Goal: Task Accomplishment & Management: Use online tool/utility

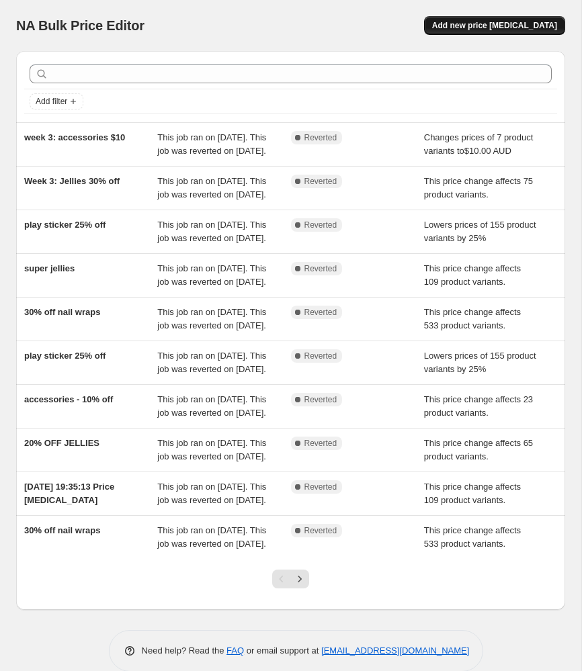
click at [480, 26] on span "Add new price change job" at bounding box center [494, 25] width 125 height 11
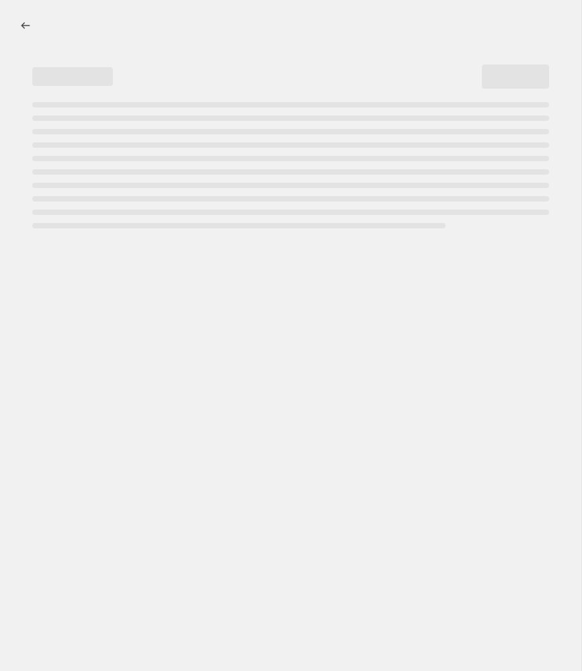
select select "percentage"
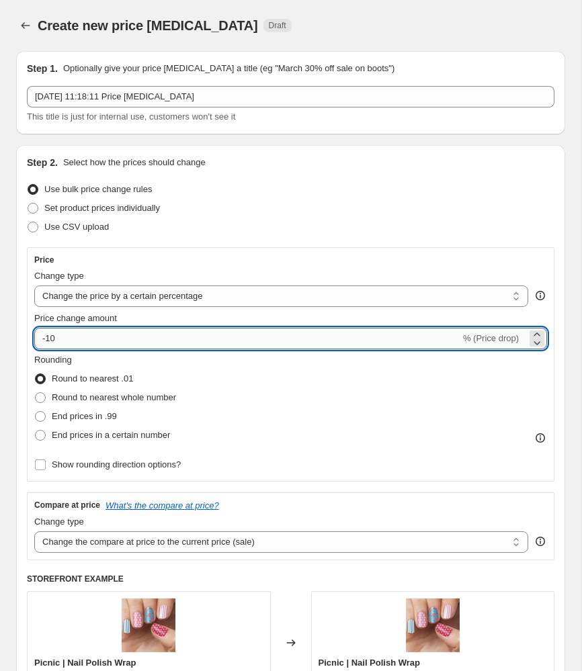
drag, startPoint x: 135, startPoint y: 339, endPoint x: 320, endPoint y: 328, distance: 185.0
click at [135, 339] on input "-10" at bounding box center [247, 338] width 426 height 21
click at [222, 338] on input "-10" at bounding box center [247, 338] width 426 height 21
click at [222, 339] on input "-10" at bounding box center [247, 338] width 426 height 21
type input "-1"
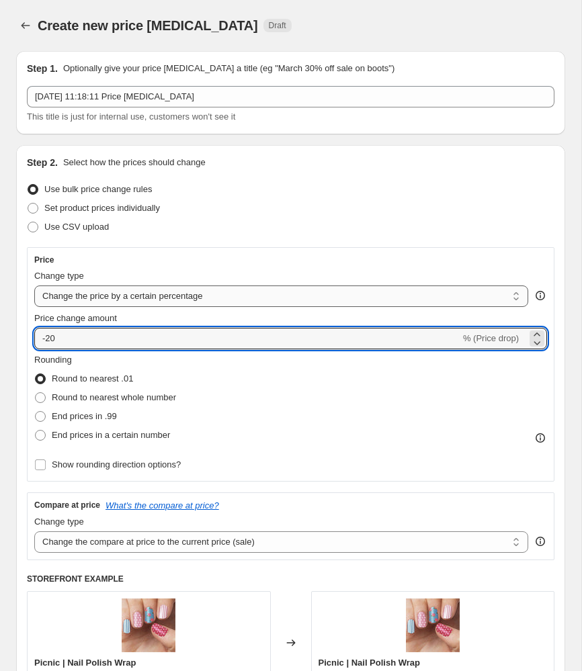
type input "-20"
click at [214, 302] on select "Change the price to a certain amount Change the price by a certain amount Chang…" at bounding box center [281, 295] width 494 height 21
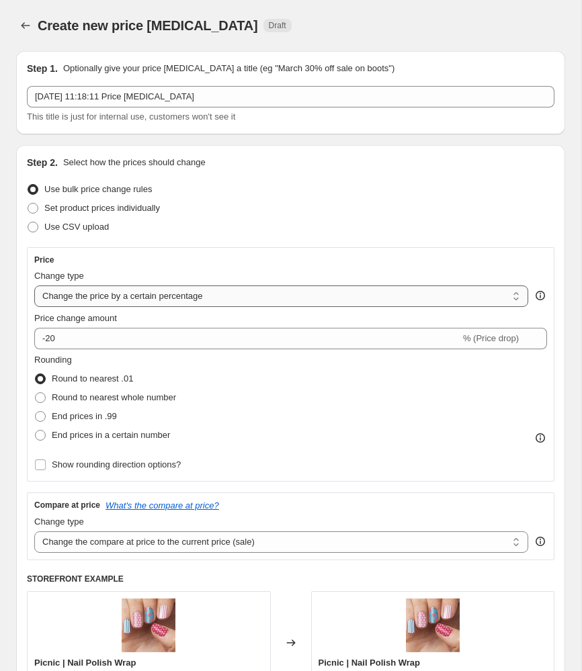
click at [34, 285] on select "Change the price to a certain amount Change the price by a certain amount Chang…" at bounding box center [281, 295] width 494 height 21
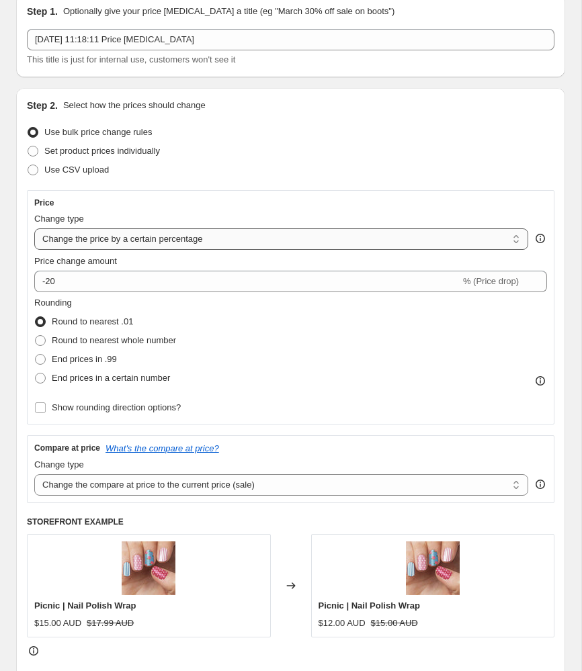
scroll to position [71, 0]
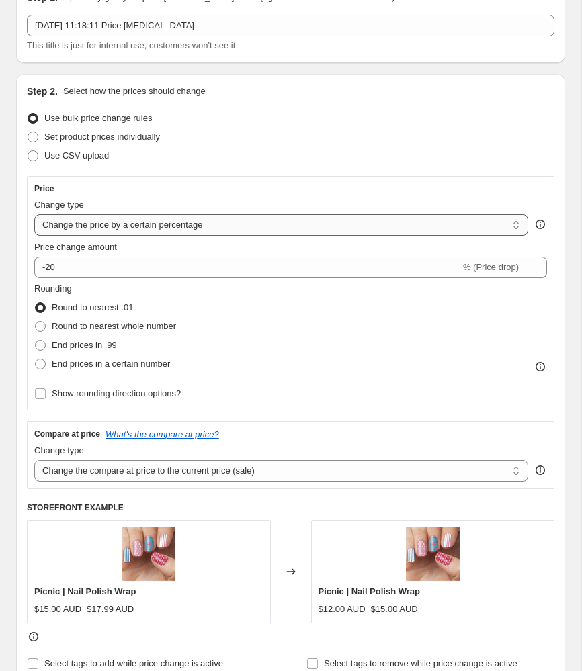
click at [193, 232] on select "Change the price to a certain amount Change the price by a certain amount Chang…" at bounding box center [281, 224] width 494 height 21
click at [34, 214] on select "Change the price to a certain amount Change the price by a certain amount Chang…" at bounding box center [281, 224] width 494 height 21
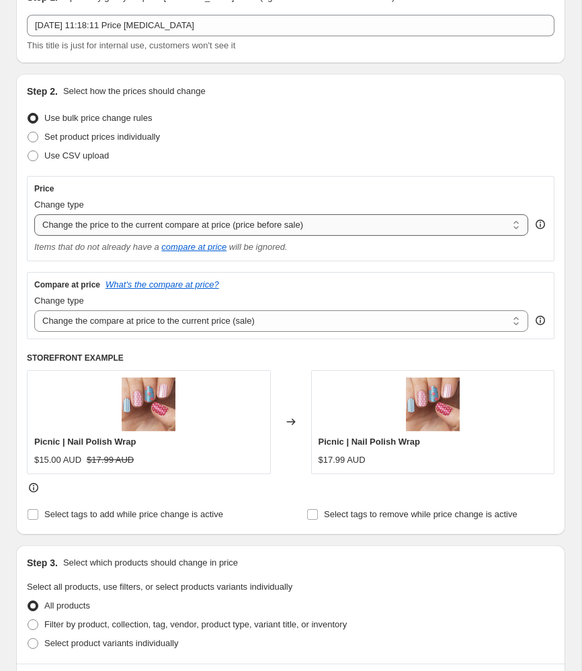
click at [181, 230] on select "Change the price to a certain amount Change the price by a certain amount Chang…" at bounding box center [281, 224] width 494 height 21
click at [34, 214] on select "Change the price to a certain amount Change the price by a certain amount Chang…" at bounding box center [281, 224] width 494 height 21
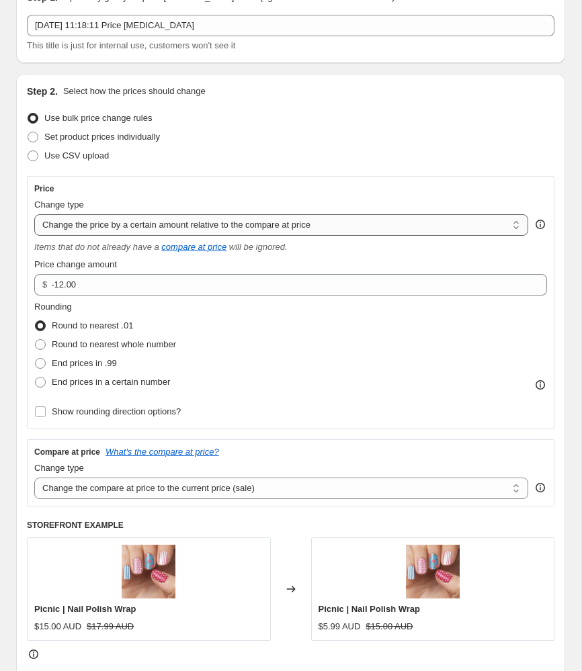
click at [179, 222] on select "Change the price to a certain amount Change the price by a certain amount Chang…" at bounding box center [281, 224] width 494 height 21
select select "pcap"
click at [34, 214] on select "Change the price to a certain amount Change the price by a certain amount Chang…" at bounding box center [281, 224] width 494 height 21
type input "-20"
click at [125, 230] on select "Change the price to a certain amount Change the price by a certain amount Chang…" at bounding box center [281, 224] width 494 height 21
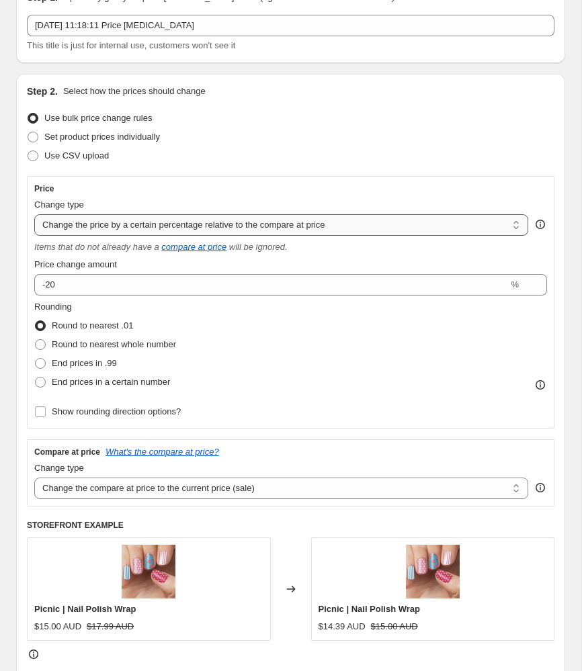
click at [34, 214] on select "Change the price to a certain amount Change the price by a certain amount Chang…" at bounding box center [281, 224] width 494 height 21
click at [114, 230] on select "Change the price to a certain amount Change the price by a certain amount Chang…" at bounding box center [281, 224] width 494 height 21
click at [34, 214] on select "Change the price to a certain amount Change the price by a certain amount Chang…" at bounding box center [281, 224] width 494 height 21
click at [112, 224] on select "Change the price to a certain amount Change the price by a certain amount Chang…" at bounding box center [281, 224] width 494 height 21
select select "percentage"
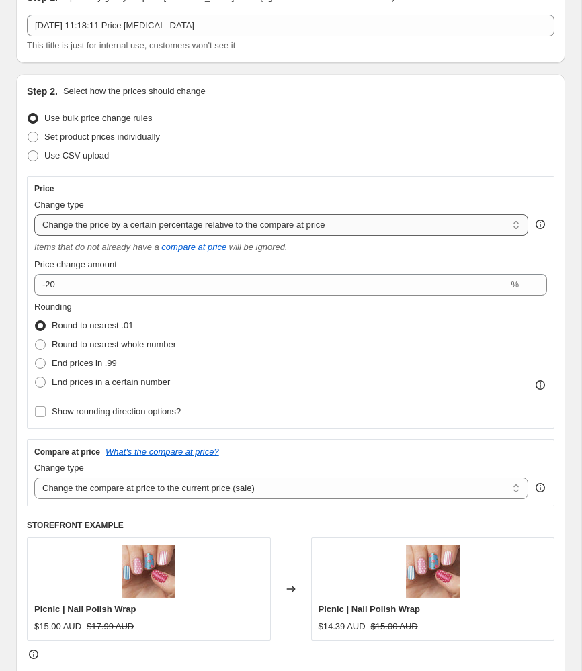
click at [34, 214] on select "Change the price to a certain amount Change the price by a certain amount Chang…" at bounding box center [281, 224] width 494 height 21
type input "-15"
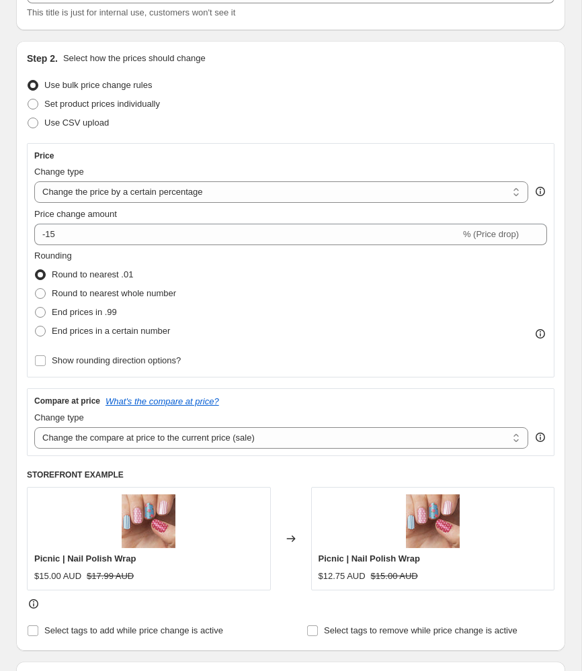
scroll to position [105, 0]
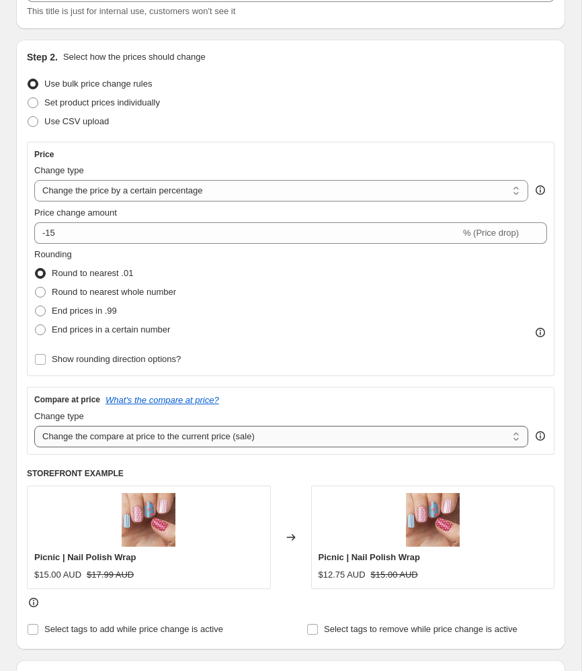
click at [119, 432] on select "Change the compare at price to the current price (sale) Change the compare at p…" at bounding box center [281, 436] width 494 height 21
click at [34, 426] on select "Change the compare at price to the current price (sale) Change the compare at p…" at bounding box center [281, 436] width 494 height 21
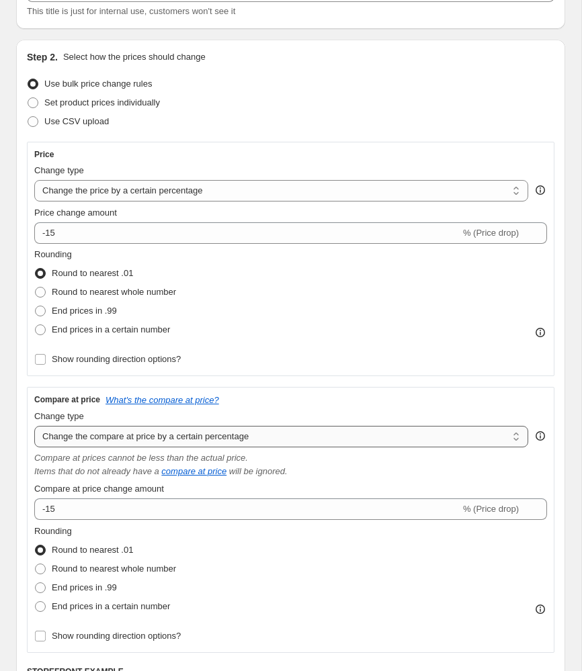
click at [130, 437] on select "Change the compare at price to the current price (sale) Change the compare at p…" at bounding box center [281, 436] width 494 height 21
select select "pp"
click at [34, 426] on select "Change the compare at price to the current price (sale) Change the compare at p…" at bounding box center [281, 436] width 494 height 21
type input "20"
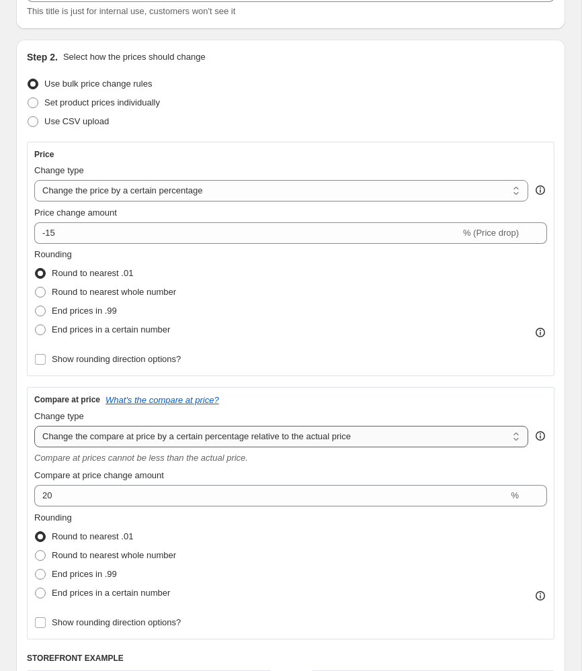
click at [124, 437] on select "Change the compare at price to the current price (sale) Change the compare at p…" at bounding box center [281, 436] width 494 height 21
select select "to"
click at [34, 426] on select "Change the compare at price to the current price (sale) Change the compare at p…" at bounding box center [281, 436] width 494 height 21
type input "80.00"
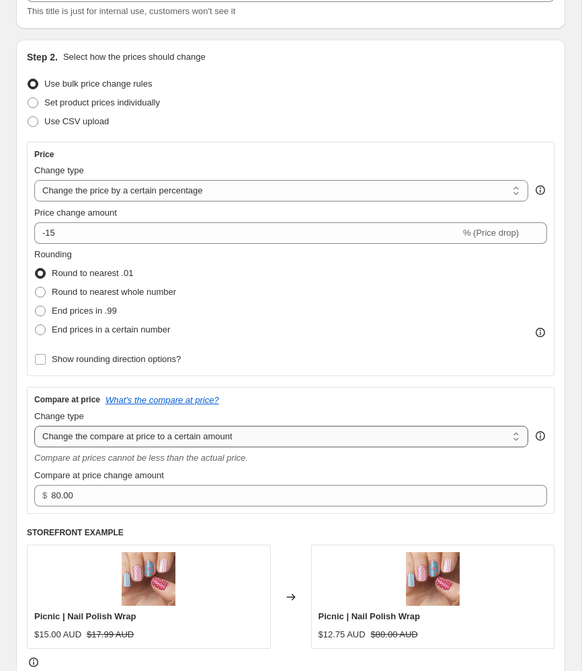
click at [156, 435] on select "Change the compare at price to the current price (sale) Change the compare at p…" at bounding box center [281, 436] width 494 height 21
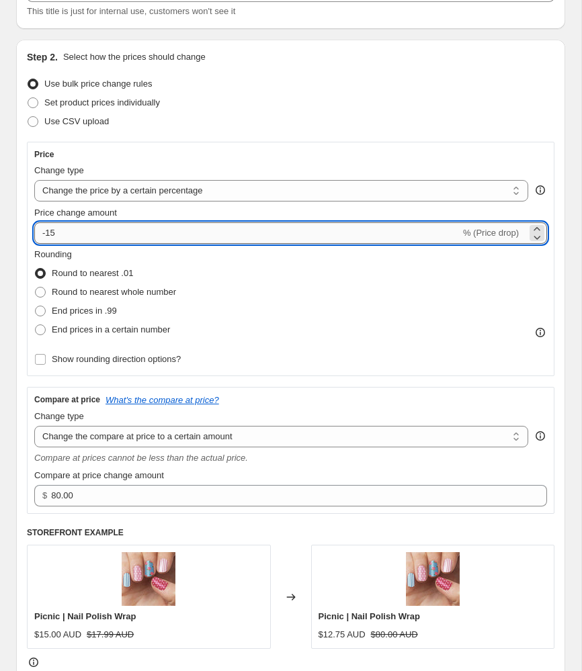
click at [95, 239] on input "-15" at bounding box center [247, 232] width 426 height 21
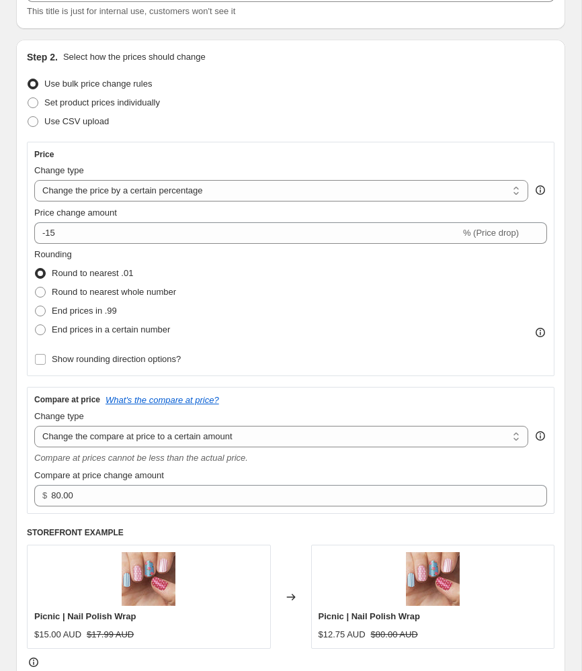
click at [97, 201] on div "Price Change type Change the price to a certain amount Change the price by a ce…" at bounding box center [290, 259] width 513 height 220
click at [97, 195] on select "Change the price to a certain amount Change the price by a certain amount Chang…" at bounding box center [281, 190] width 494 height 21
select select "pcap"
click at [34, 180] on select "Change the price to a certain amount Change the price by a certain amount Chang…" at bounding box center [281, 190] width 494 height 21
type input "-20"
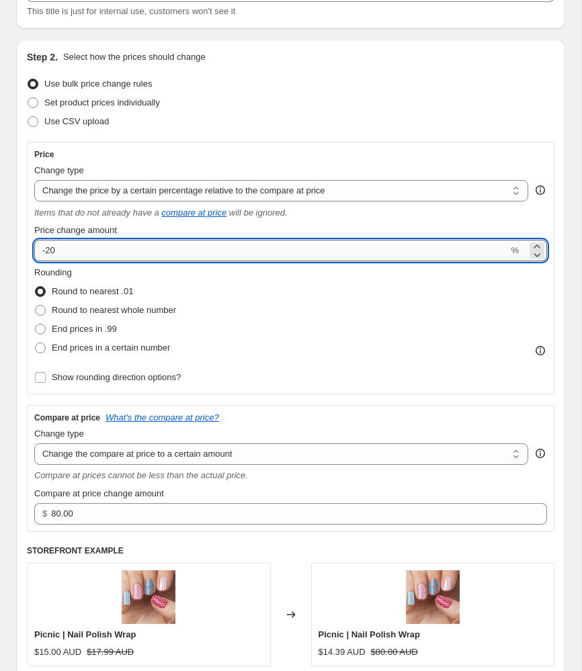
click at [94, 247] on input "-20" at bounding box center [271, 250] width 474 height 21
click at [235, 441] on div "Change type Change the compare at price to the current price (sale) Change the …" at bounding box center [281, 446] width 494 height 38
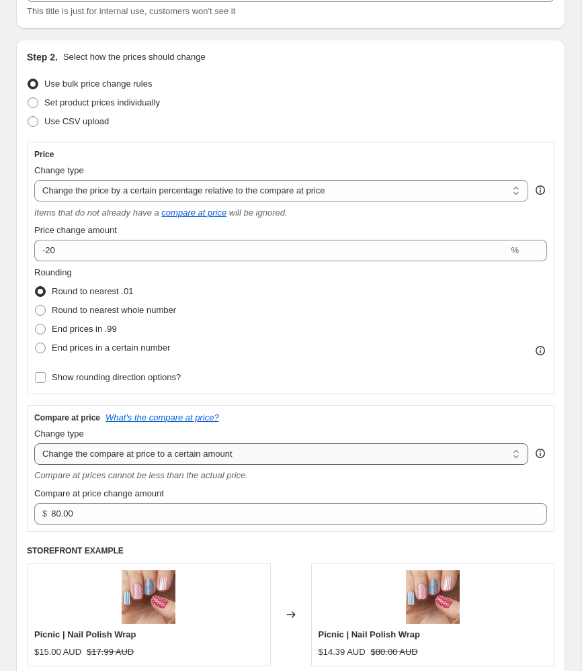
click at [234, 455] on select "Change the compare at price to the current price (sale) Change the compare at p…" at bounding box center [281, 453] width 494 height 21
select select "no_change"
click at [34, 443] on select "Change the compare at price to the current price (sale) Change the compare at p…" at bounding box center [281, 453] width 494 height 21
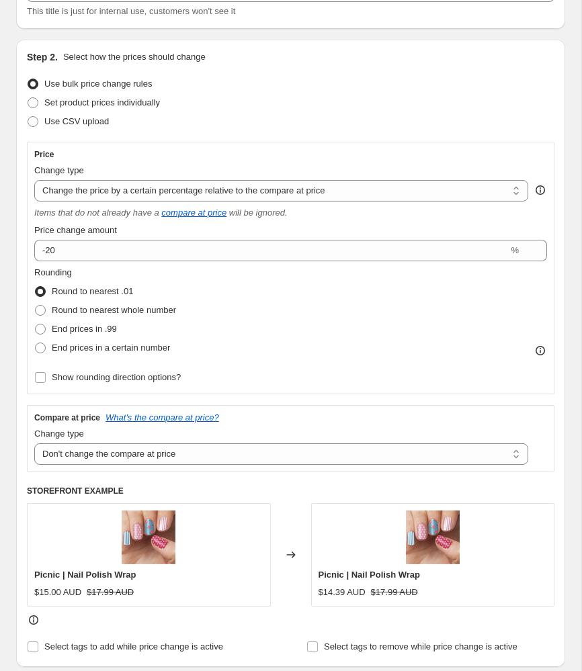
click at [197, 331] on div "Rounding Round to nearest .01 Round to nearest whole number End prices in .99 E…" at bounding box center [290, 311] width 513 height 91
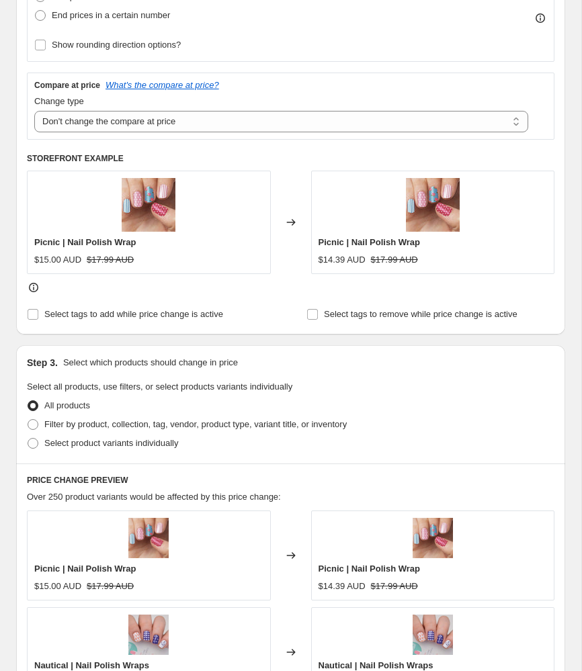
scroll to position [427, 0]
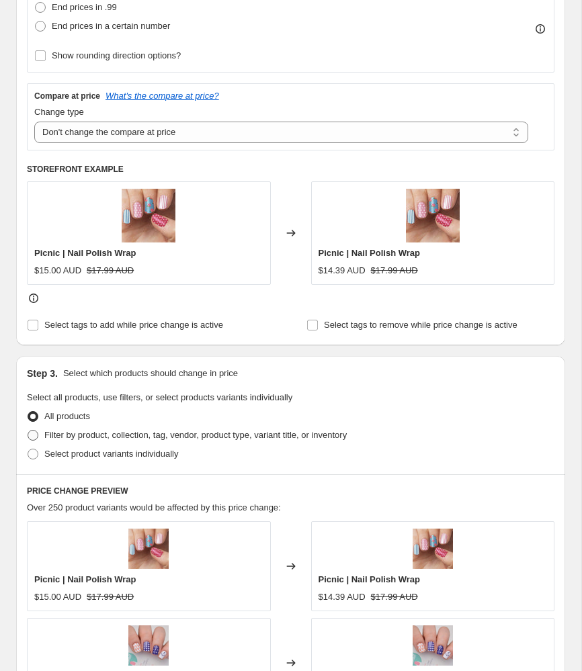
click at [293, 440] on span "Filter by product, collection, tag, vendor, product type, variant title, or inv…" at bounding box center [195, 435] width 302 height 13
click at [28, 431] on input "Filter by product, collection, tag, vendor, product type, variant title, or inv…" at bounding box center [28, 430] width 1 height 1
radio input "true"
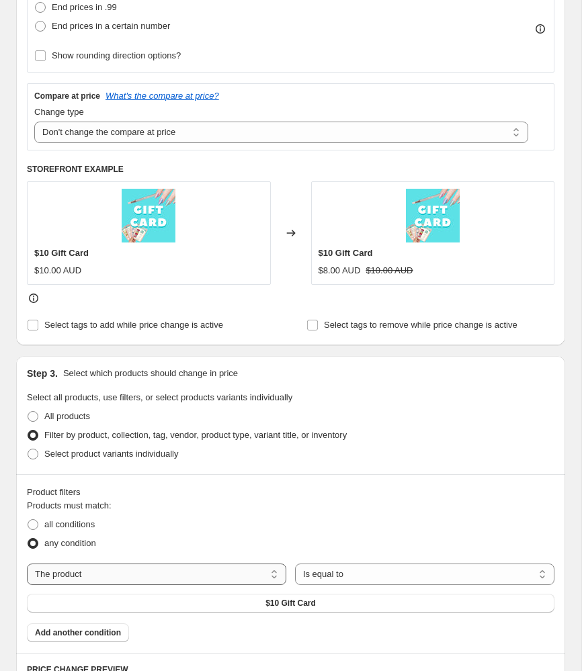
click at [159, 571] on select "The product The product's collection The product's tag The product's vendor The…" at bounding box center [156, 574] width 259 height 21
select select "collection"
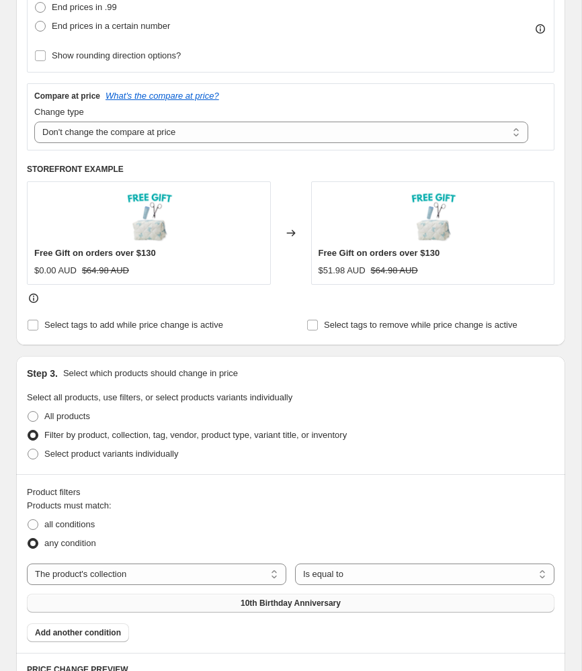
click at [202, 594] on button "10th Birthday Anniversary" at bounding box center [290, 603] width 527 height 19
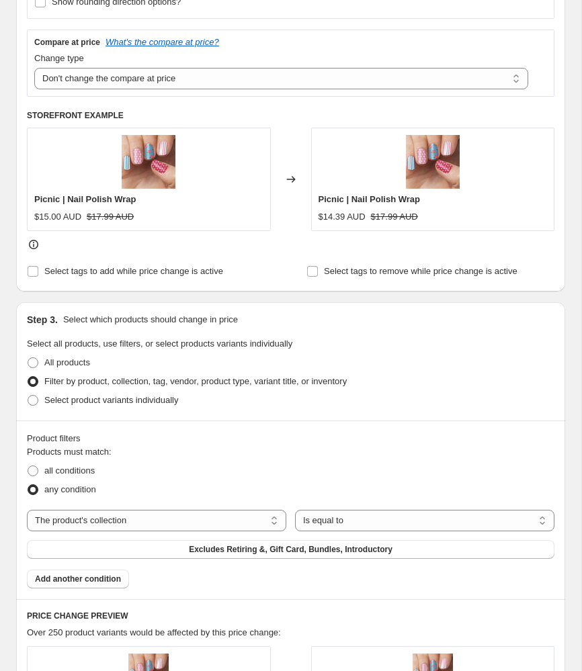
scroll to position [484, 0]
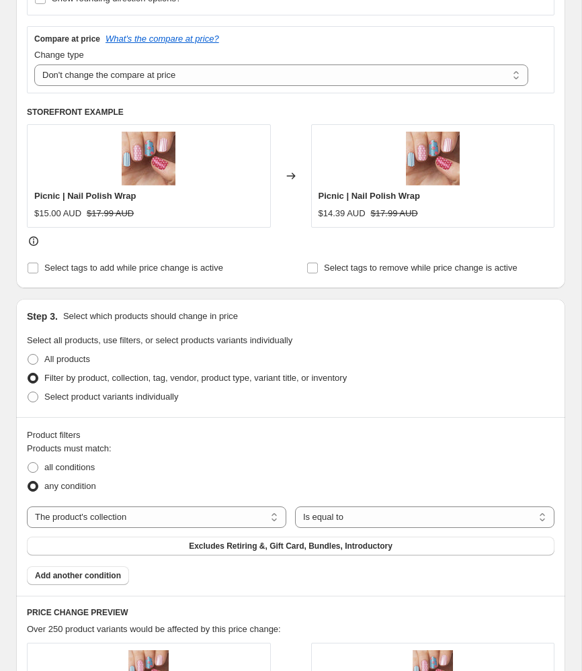
click at [287, 174] on icon at bounding box center [290, 175] width 13 height 13
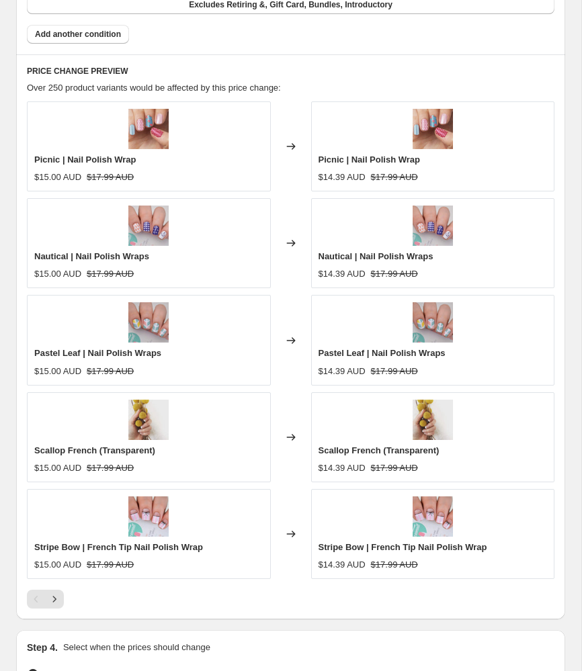
scroll to position [1032, 0]
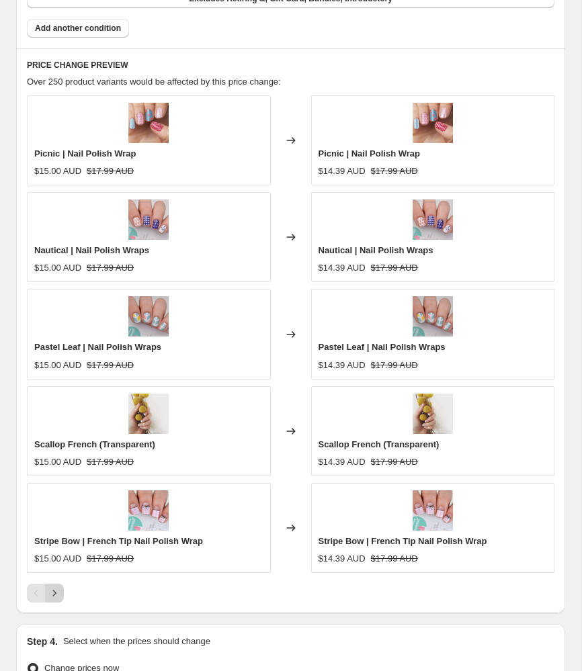
click at [52, 588] on icon "Next" at bounding box center [54, 592] width 13 height 13
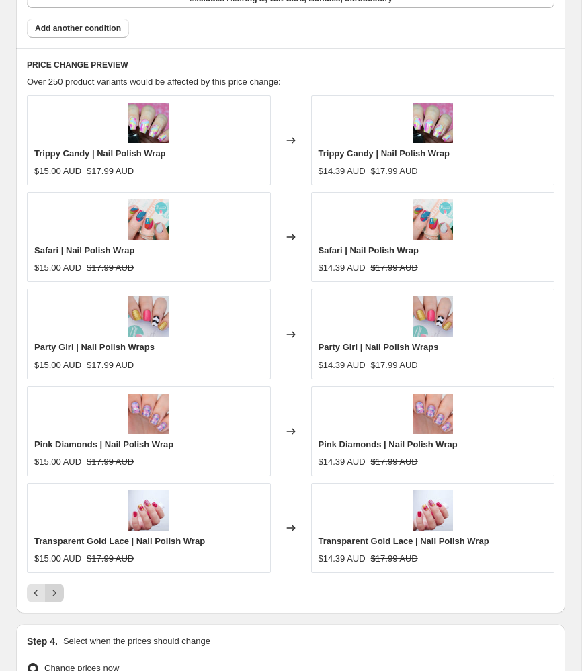
click at [52, 588] on icon "Next" at bounding box center [54, 592] width 13 height 13
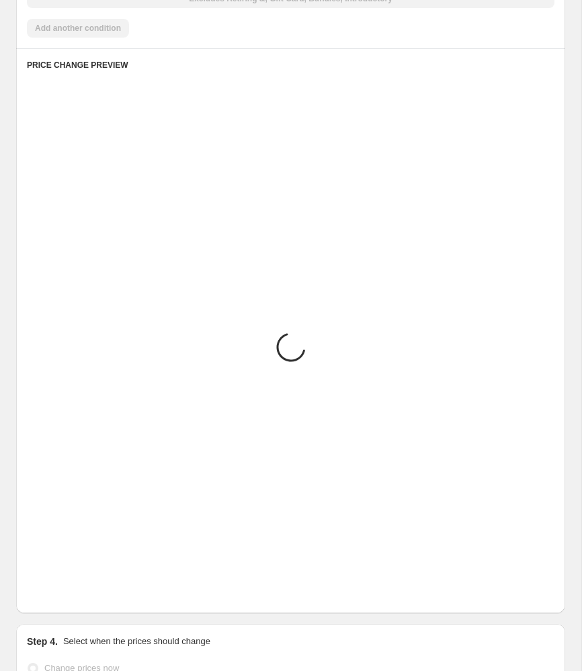
click at [52, 588] on icon "Next" at bounding box center [54, 592] width 13 height 13
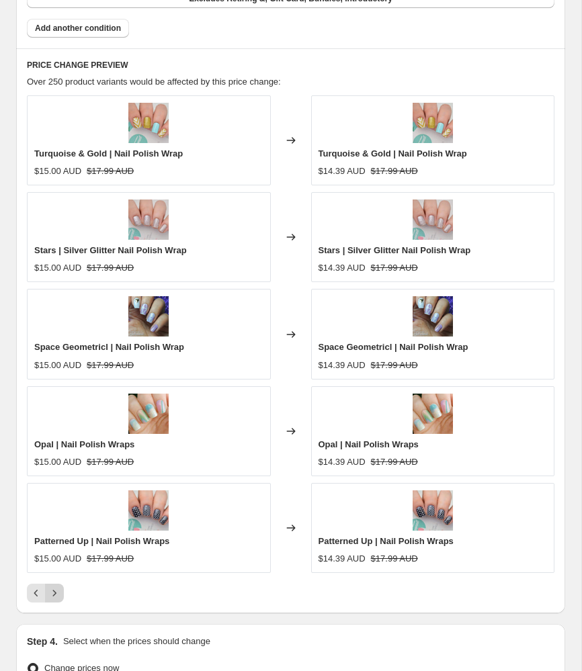
click at [52, 588] on icon "Next" at bounding box center [54, 592] width 13 height 13
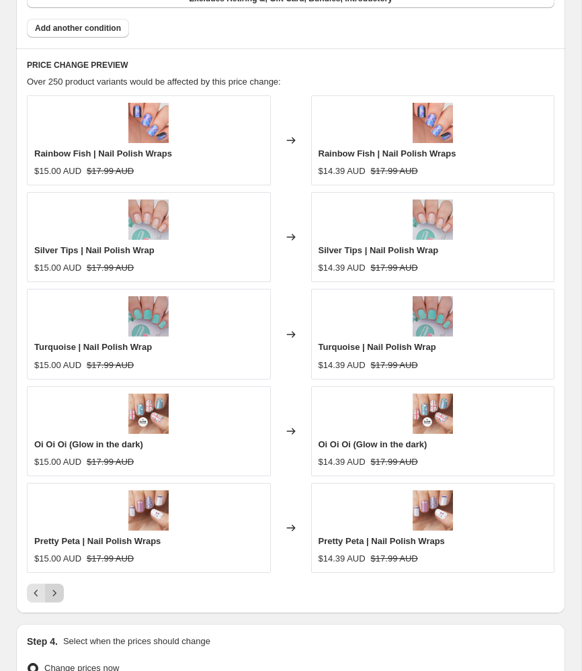
click at [52, 588] on icon "Next" at bounding box center [54, 592] width 13 height 13
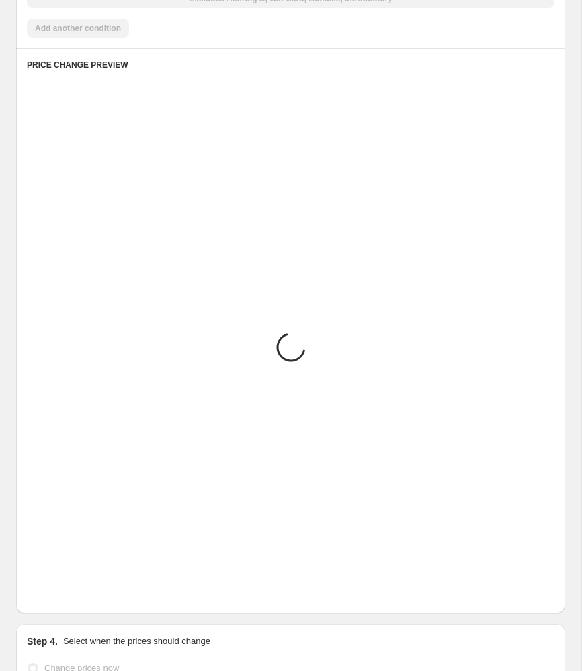
click at [52, 588] on icon "Next" at bounding box center [54, 592] width 13 height 13
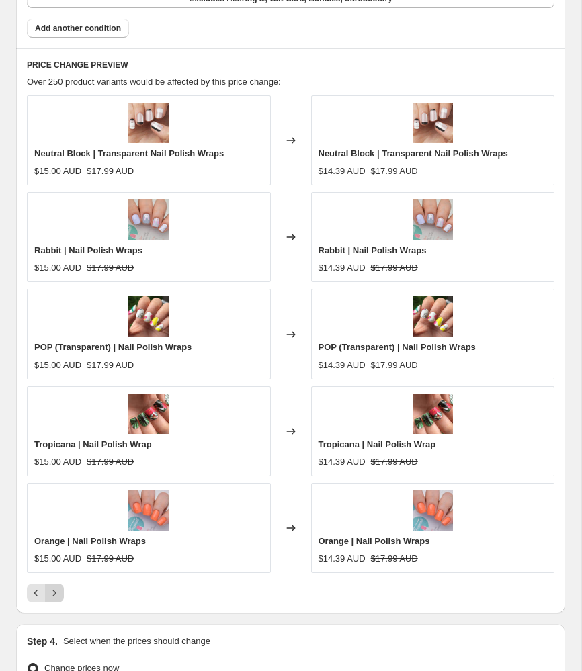
click at [52, 588] on icon "Next" at bounding box center [54, 592] width 13 height 13
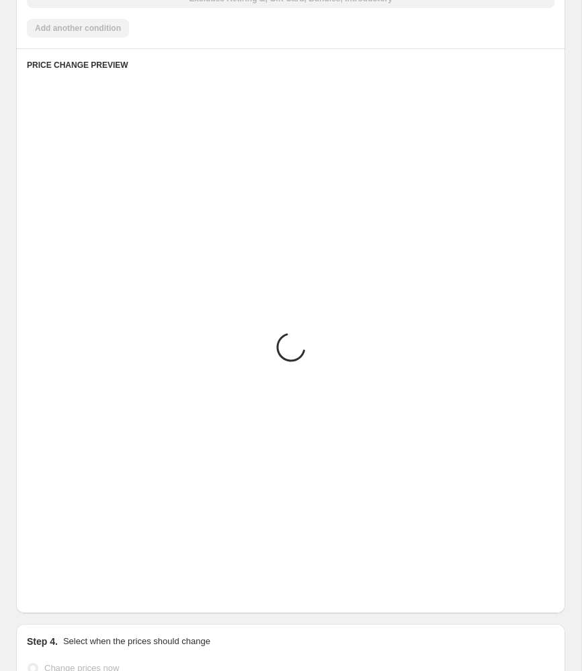
click at [52, 588] on icon "Next" at bounding box center [54, 592] width 13 height 13
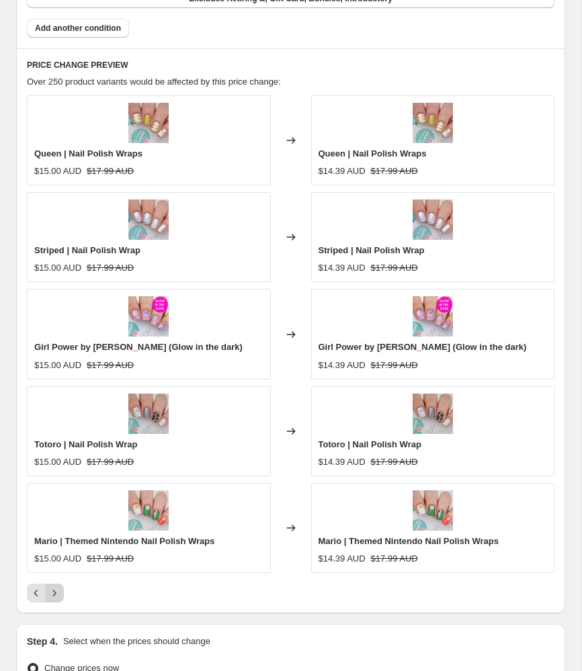
click at [52, 588] on icon "Next" at bounding box center [54, 592] width 13 height 13
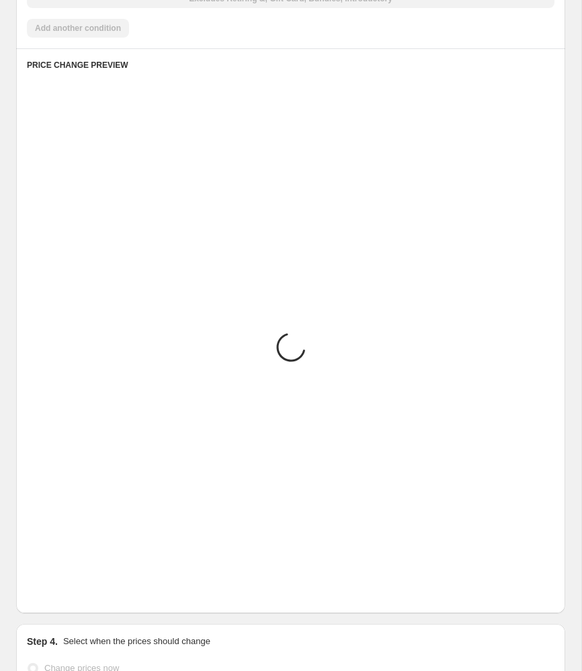
click at [52, 588] on icon "Next" at bounding box center [54, 592] width 13 height 13
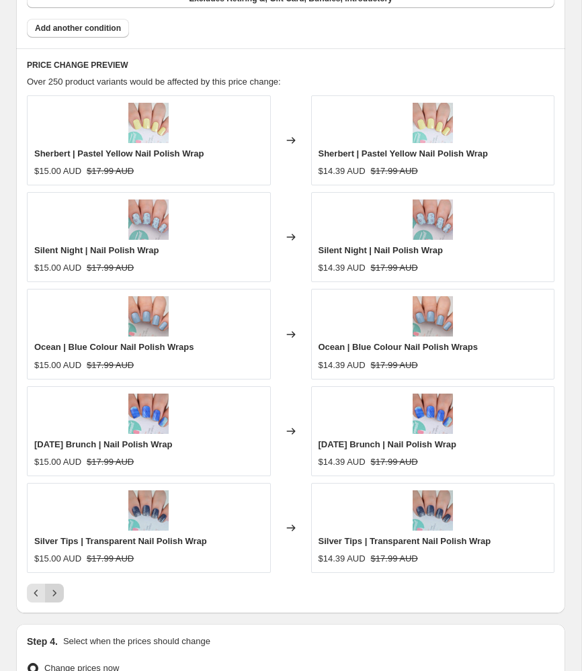
click at [52, 588] on icon "Next" at bounding box center [54, 592] width 13 height 13
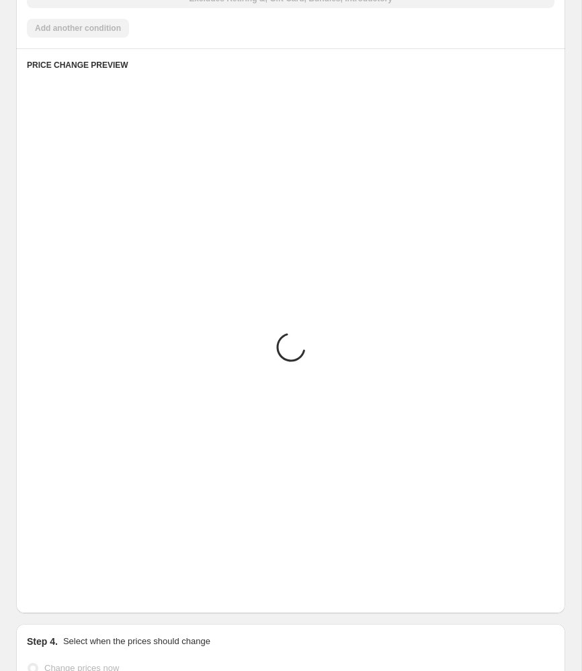
click at [52, 588] on icon "Next" at bounding box center [54, 592] width 13 height 13
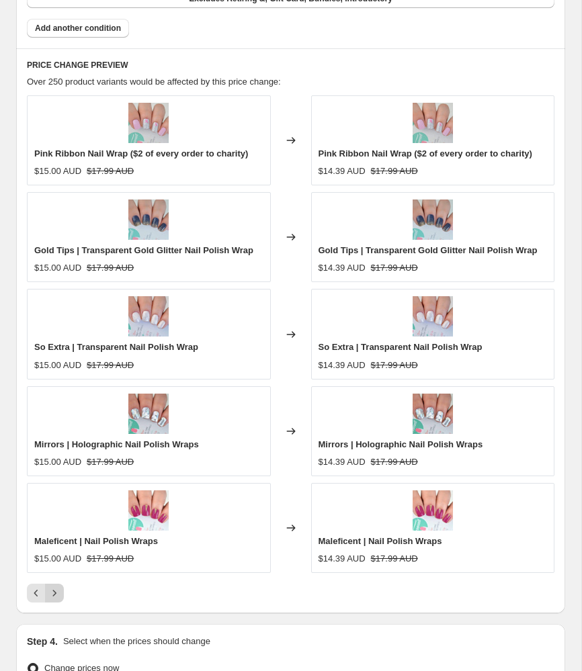
click at [52, 588] on icon "Next" at bounding box center [54, 592] width 13 height 13
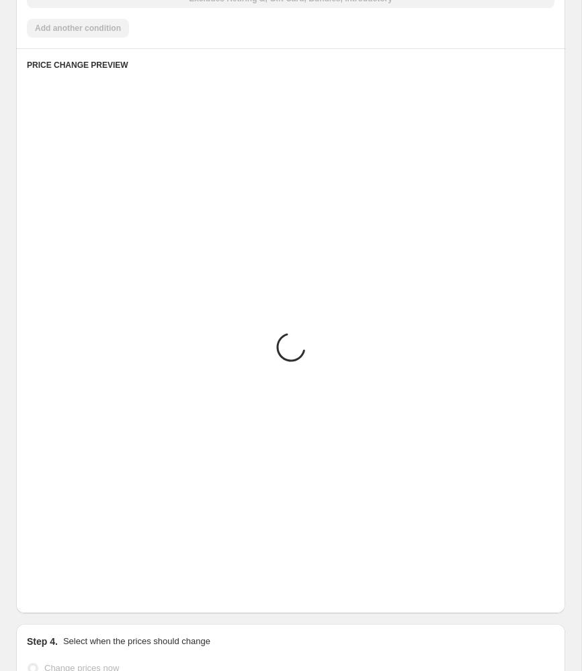
click at [52, 588] on icon "Next" at bounding box center [54, 592] width 13 height 13
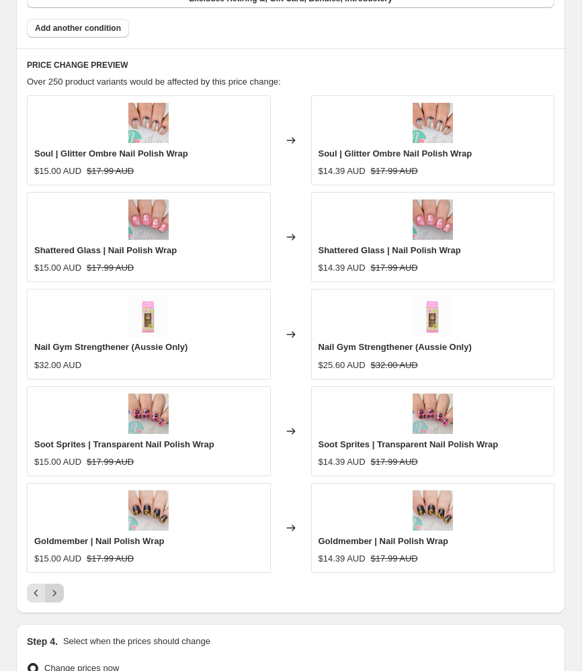
click at [52, 588] on icon "Next" at bounding box center [54, 592] width 13 height 13
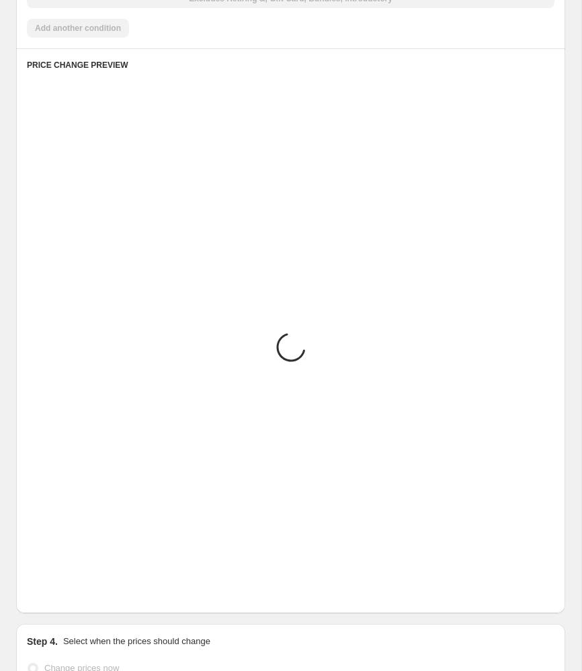
click at [52, 588] on icon "Next" at bounding box center [54, 592] width 13 height 13
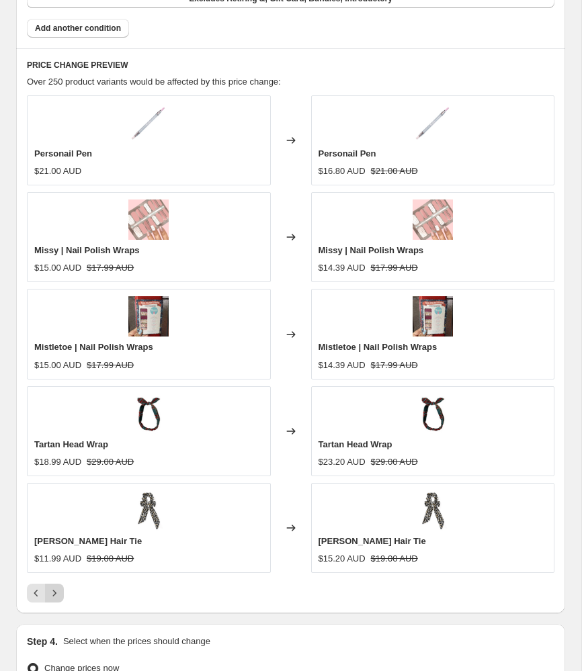
click at [53, 588] on icon "Next" at bounding box center [54, 592] width 13 height 13
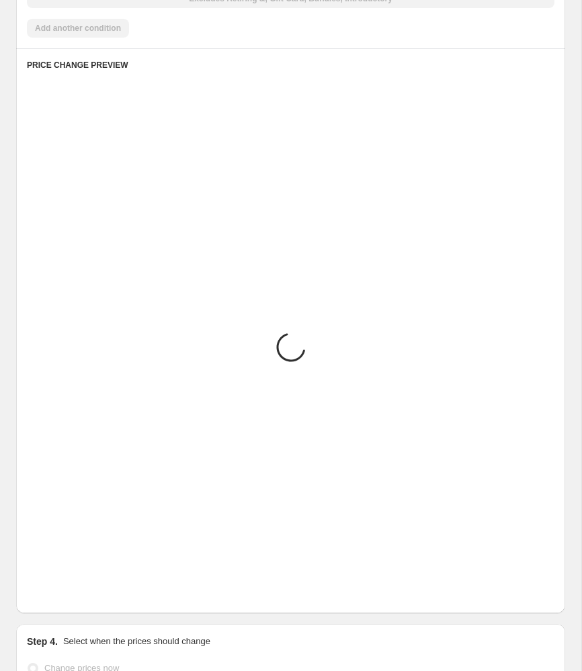
click at [53, 588] on icon "Next" at bounding box center [54, 592] width 13 height 13
click at [54, 590] on icon "Next" at bounding box center [54, 593] width 3 height 6
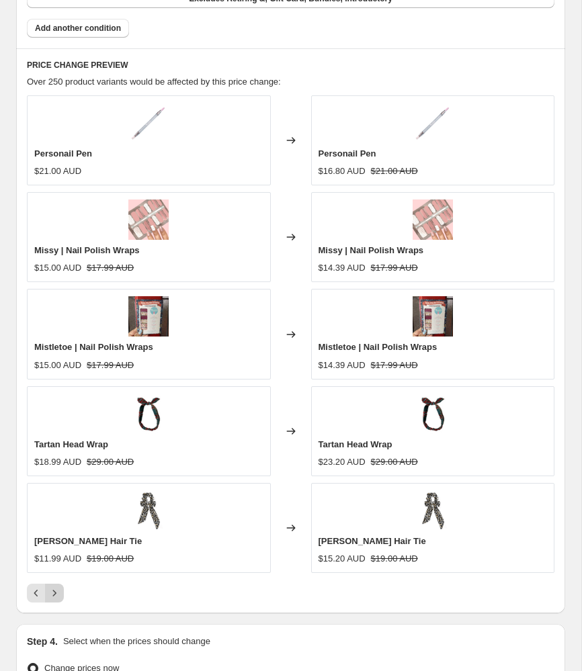
click at [54, 590] on icon "Next" at bounding box center [54, 592] width 13 height 13
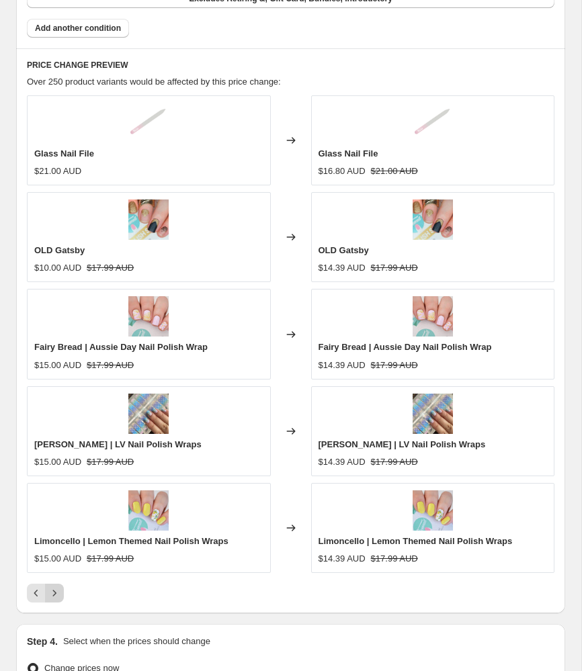
click at [55, 590] on icon "Next" at bounding box center [54, 592] width 13 height 13
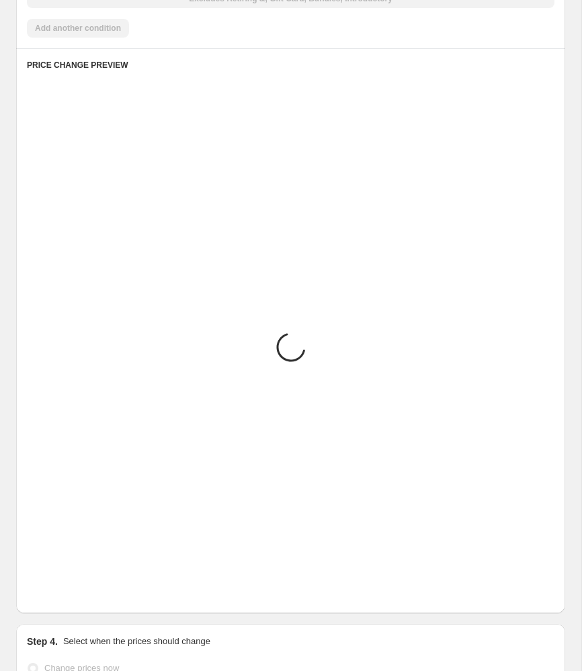
click at [55, 590] on icon "Next" at bounding box center [54, 592] width 13 height 13
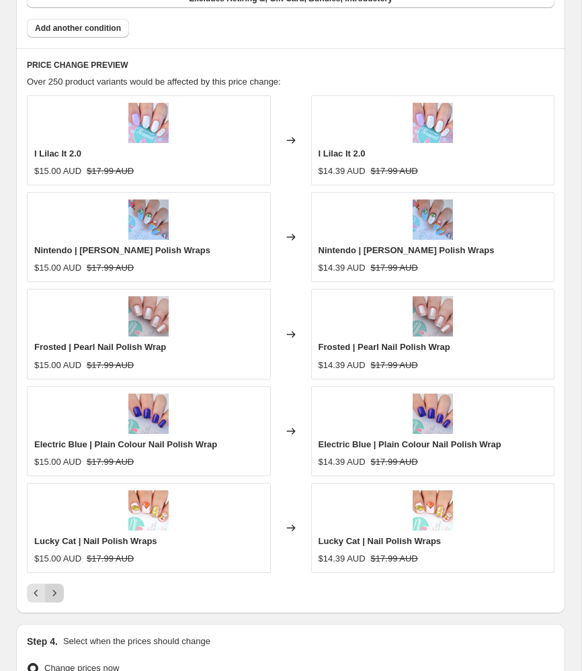
click at [55, 590] on icon "Next" at bounding box center [54, 592] width 13 height 13
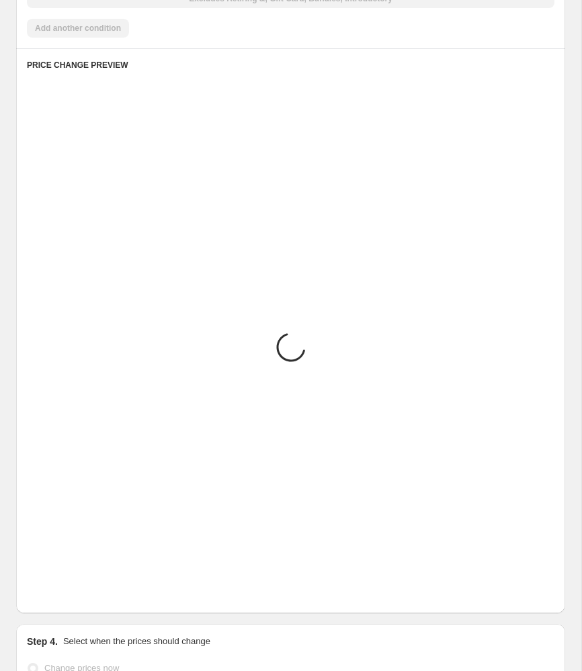
click at [55, 590] on icon "Next" at bounding box center [54, 592] width 13 height 13
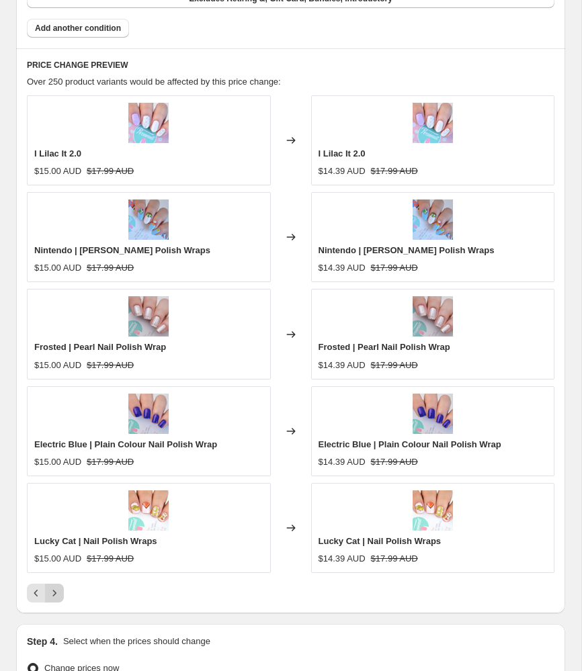
click at [57, 589] on icon "Next" at bounding box center [54, 592] width 13 height 13
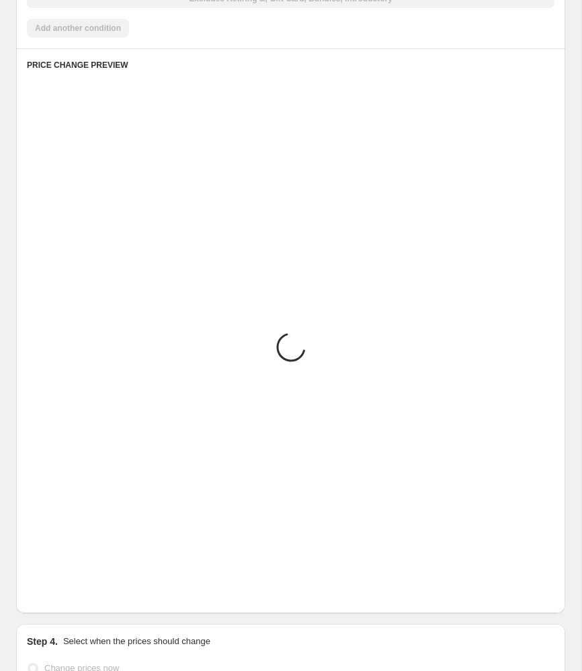
click at [58, 589] on icon "Next" at bounding box center [54, 592] width 13 height 13
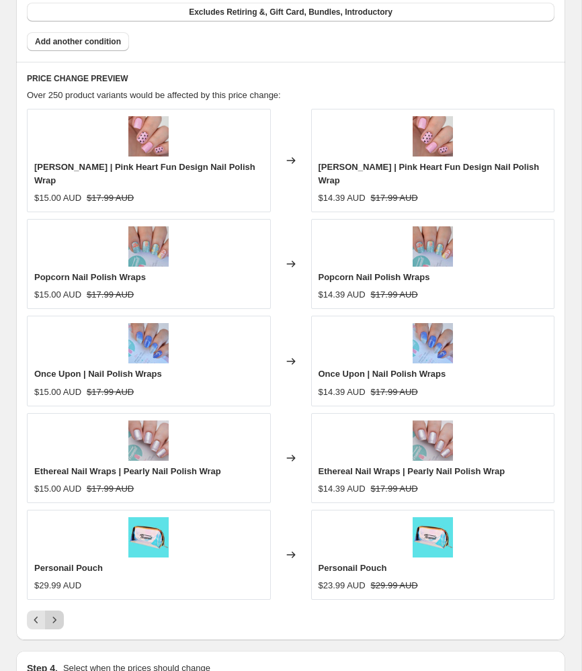
click at [58, 613] on icon "Next" at bounding box center [54, 619] width 13 height 13
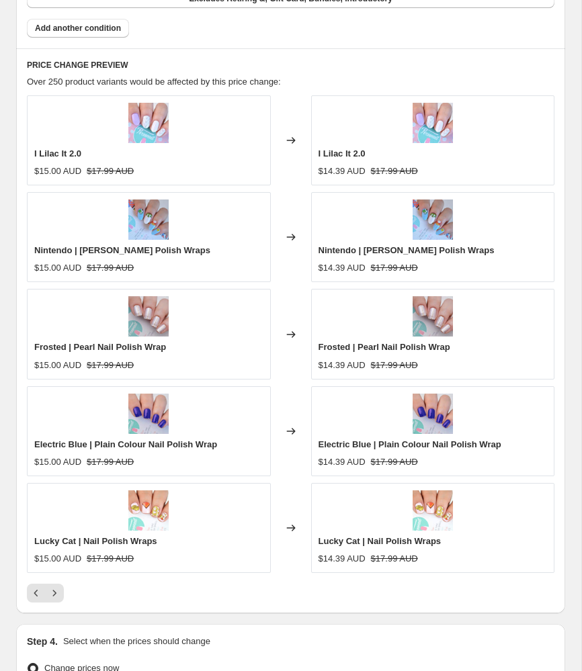
scroll to position [1045, 0]
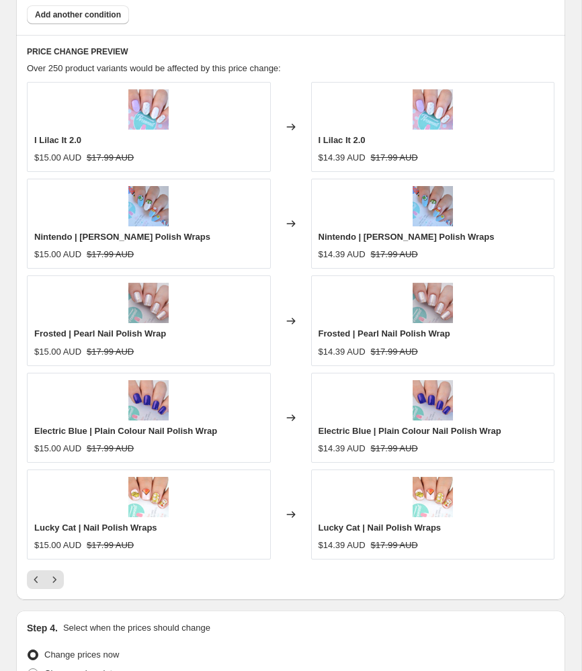
click at [36, 590] on div "I Lilac It 2.0 $15.00 AUD $17.99 AUD Changed to I Lilac It 2.0 $14.39 AUD $17.9…" at bounding box center [290, 336] width 527 height 508
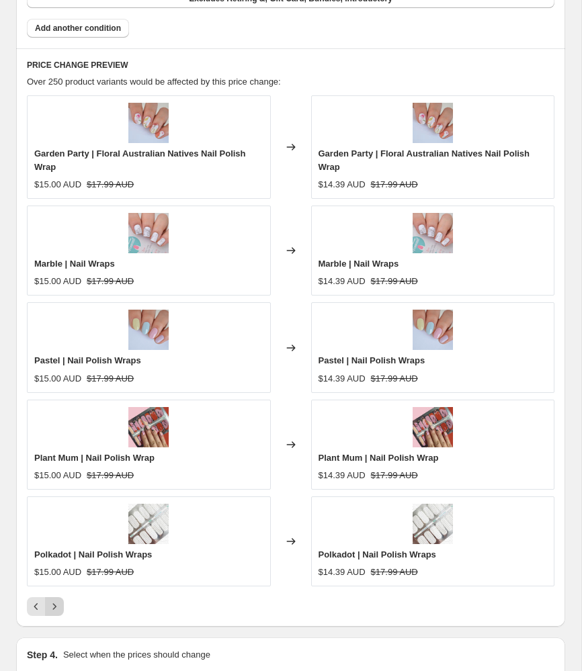
click at [56, 600] on icon "Next" at bounding box center [54, 606] width 13 height 13
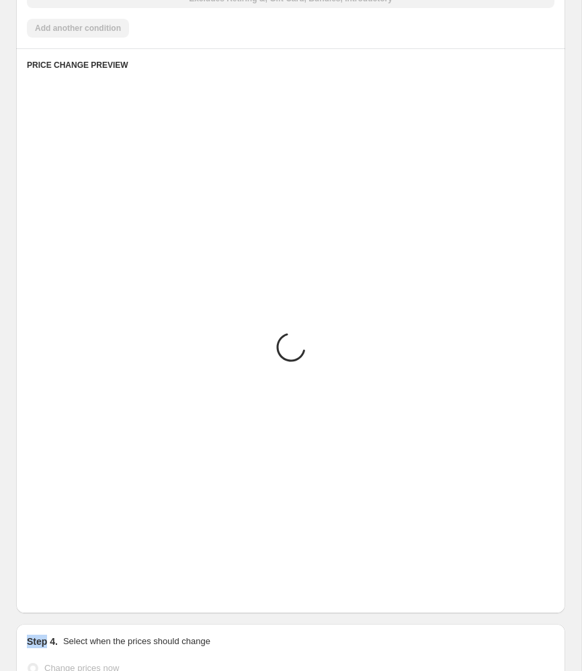
click at [57, 600] on div "PRICE CHANGE PREVIEW Placeholder Loading product variants... Loading... Placeho…" at bounding box center [290, 330] width 549 height 565
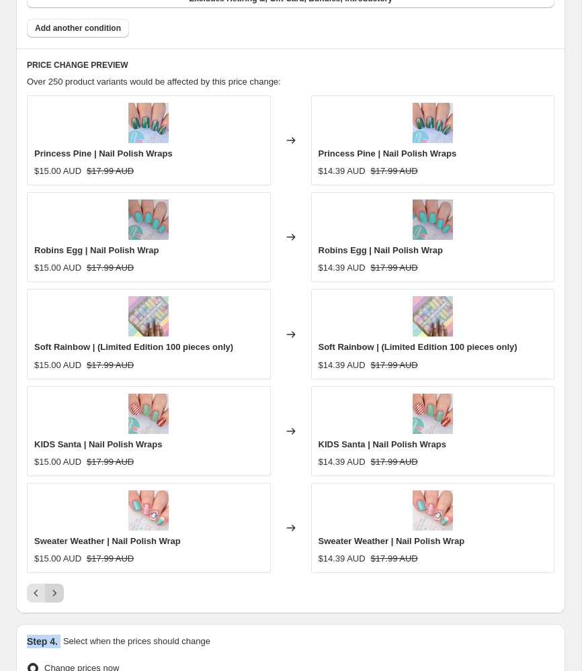
click at [59, 595] on button "Next" at bounding box center [54, 593] width 19 height 19
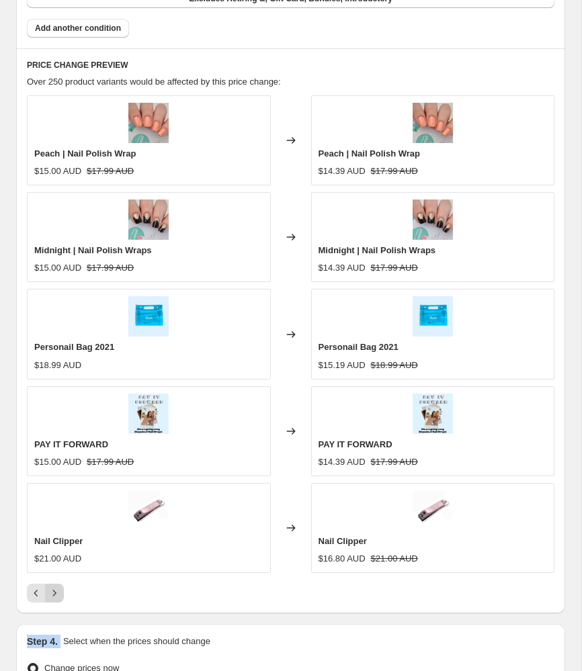
click at [59, 595] on button "Next" at bounding box center [54, 593] width 19 height 19
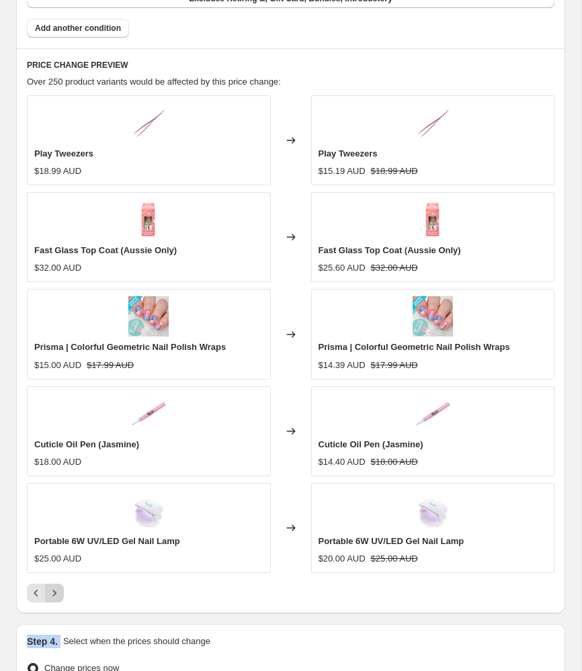
click at [59, 595] on button "Next" at bounding box center [54, 593] width 19 height 19
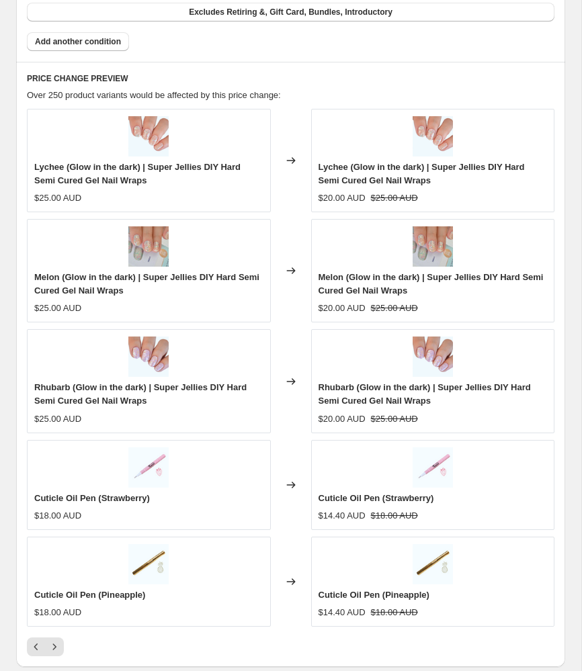
scroll to position [1045, 0]
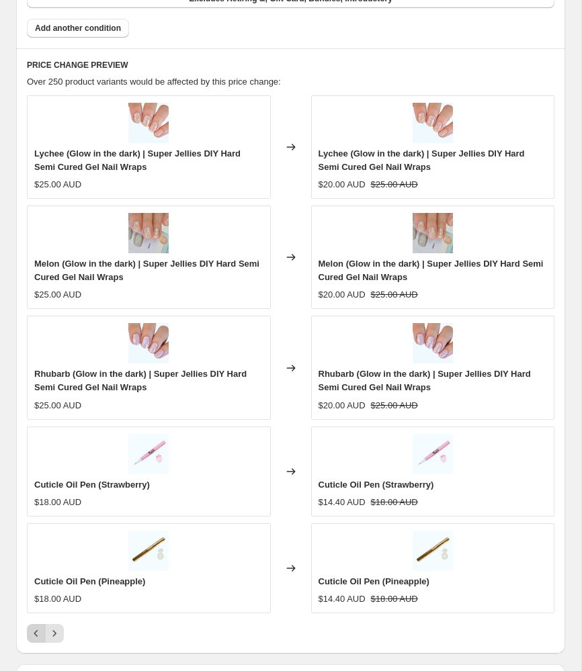
click at [32, 631] on icon "Previous" at bounding box center [36, 633] width 13 height 13
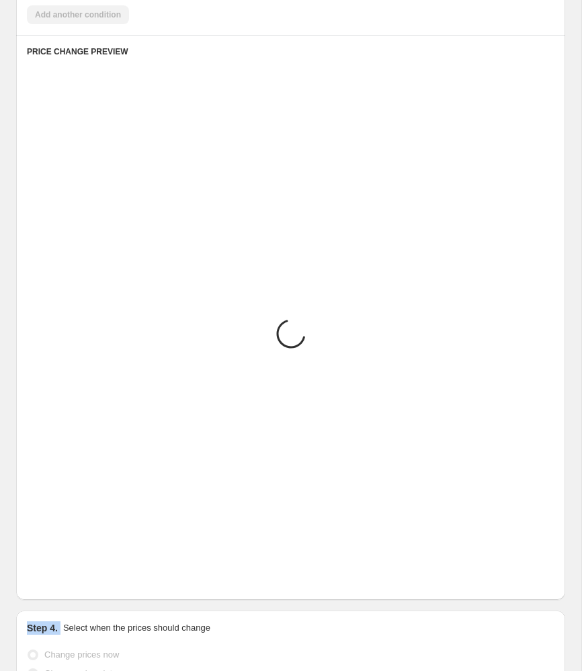
scroll to position [1032, 0]
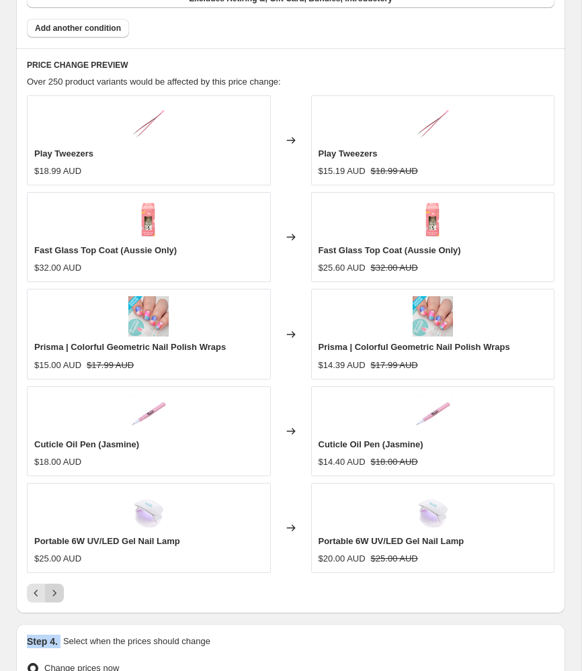
click at [53, 596] on button "Next" at bounding box center [54, 593] width 19 height 19
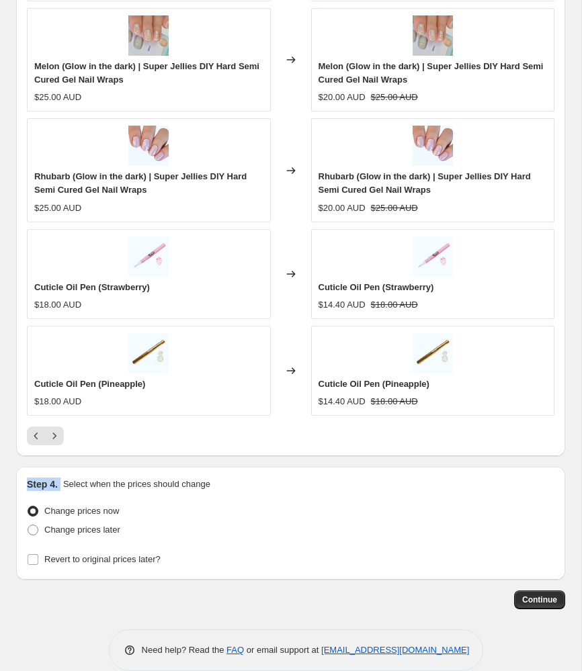
scroll to position [1257, 0]
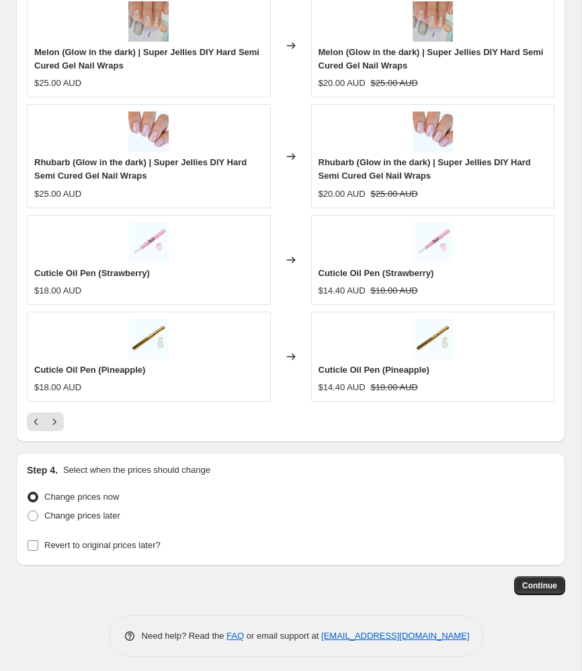
click at [89, 541] on span "Revert to original prices later?" at bounding box center [102, 545] width 116 height 10
click at [38, 541] on input "Revert to original prices later?" at bounding box center [33, 545] width 11 height 11
checkbox input "true"
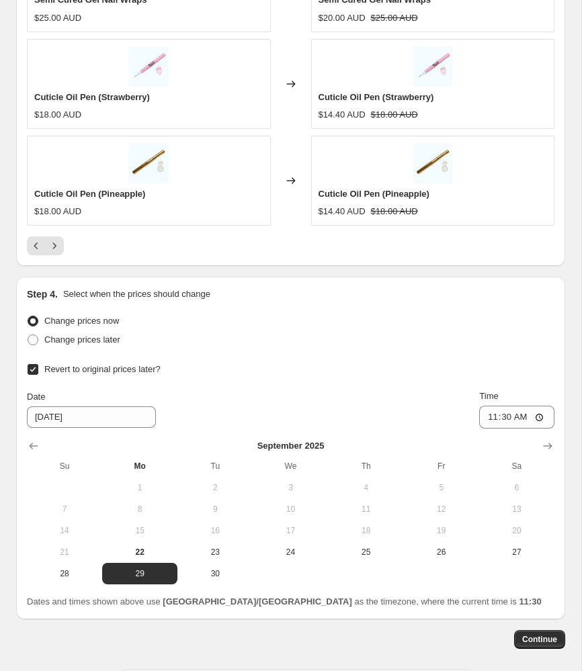
scroll to position [1487, 0]
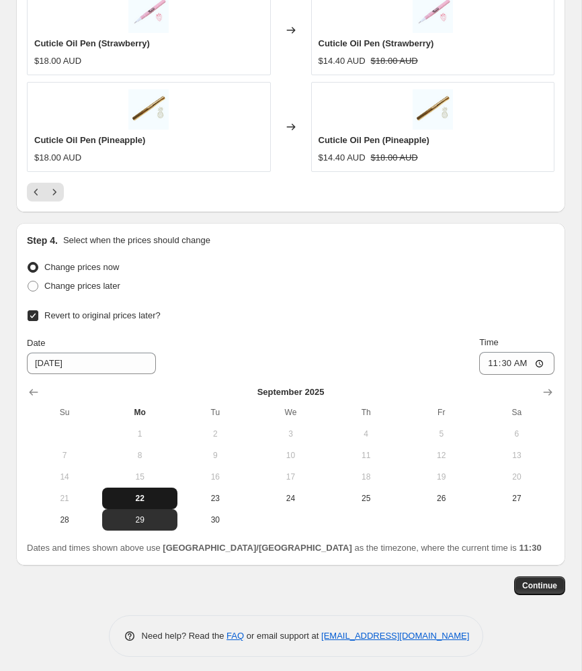
click at [159, 499] on button "22" at bounding box center [139, 498] width 75 height 21
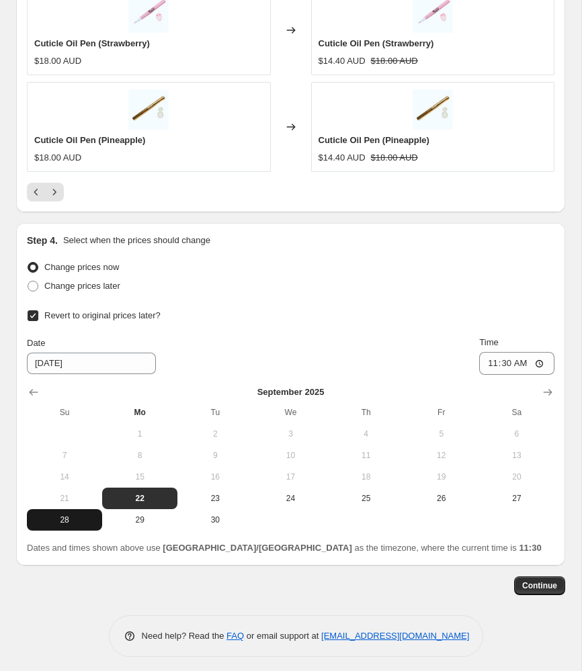
click at [85, 517] on span "28" at bounding box center [64, 520] width 64 height 11
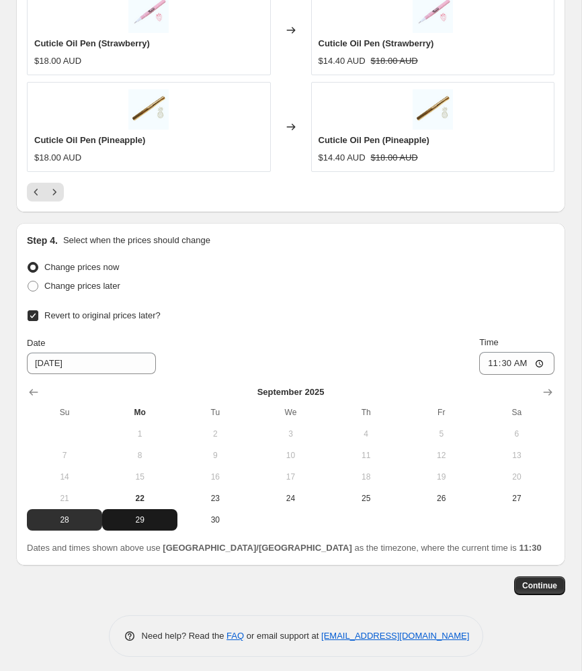
click at [146, 520] on button "29" at bounding box center [139, 519] width 75 height 21
type input "9/29/2025"
click at [527, 580] on span "Continue" at bounding box center [539, 585] width 35 height 11
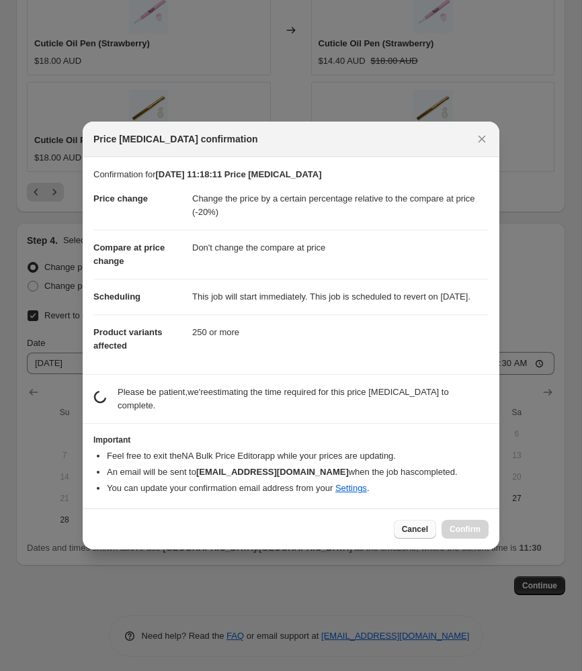
click at [425, 535] on span "Cancel" at bounding box center [415, 529] width 26 height 11
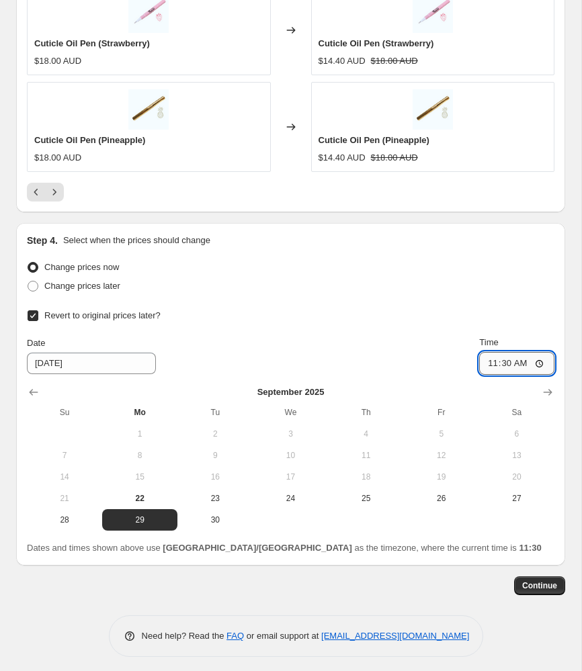
click at [526, 357] on input "11:30" at bounding box center [516, 363] width 75 height 23
type input "08:30"
click at [551, 582] on span "Continue" at bounding box center [539, 585] width 35 height 11
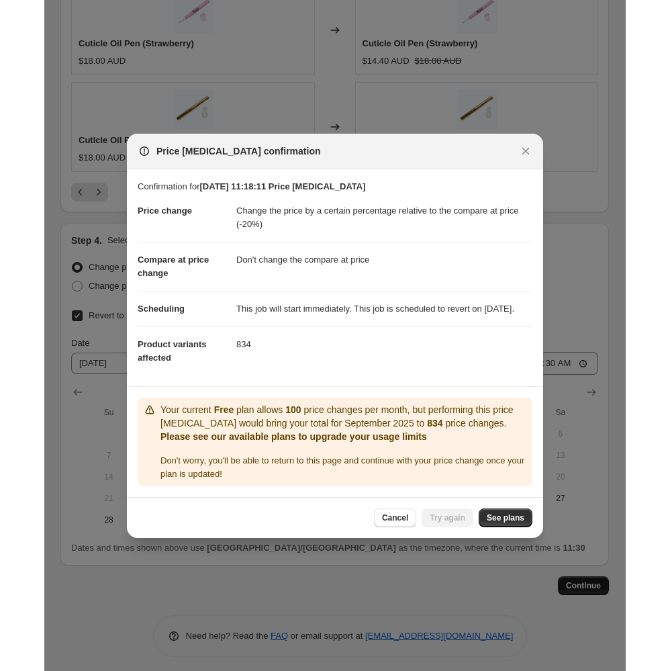
scroll to position [0, 0]
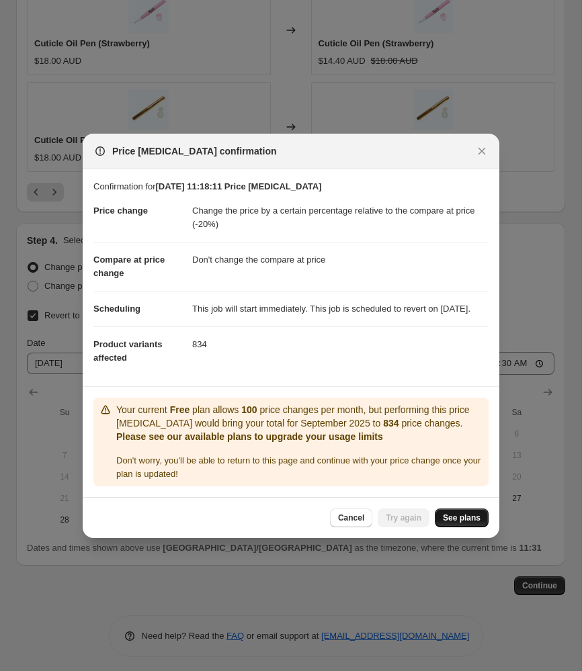
click at [451, 521] on span "See plans" at bounding box center [462, 518] width 38 height 11
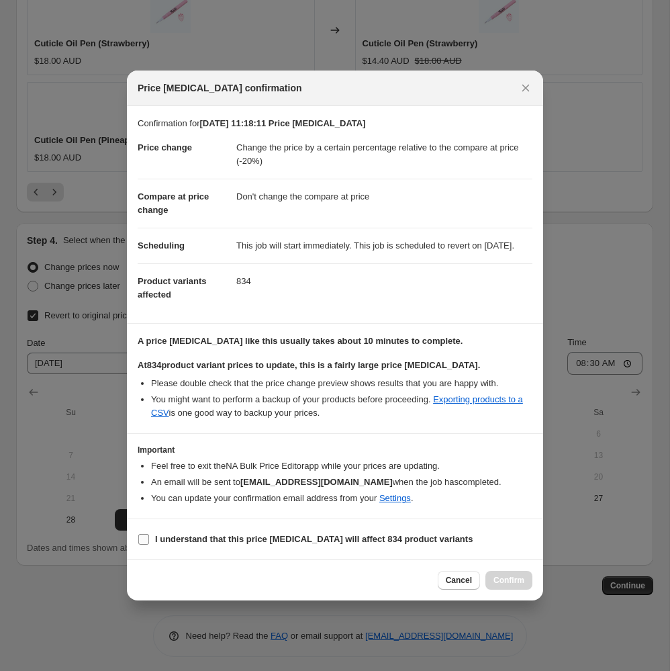
click at [277, 544] on b "I understand that this price change job will affect 834 product variants" at bounding box center [314, 539] width 318 height 10
click at [149, 545] on input "I understand that this price change job will affect 834 product variants" at bounding box center [143, 539] width 11 height 11
checkbox input "true"
click at [521, 586] on span "Confirm" at bounding box center [509, 580] width 31 height 11
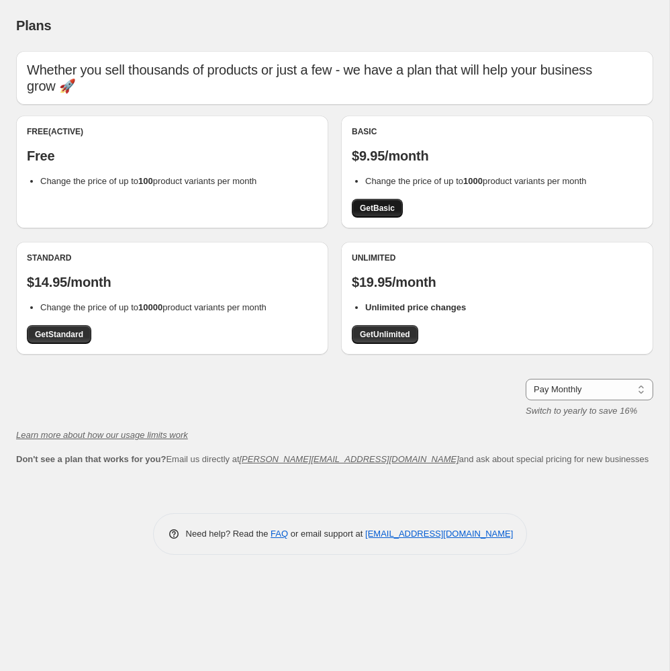
click at [376, 203] on span "Get Basic" at bounding box center [377, 208] width 35 height 11
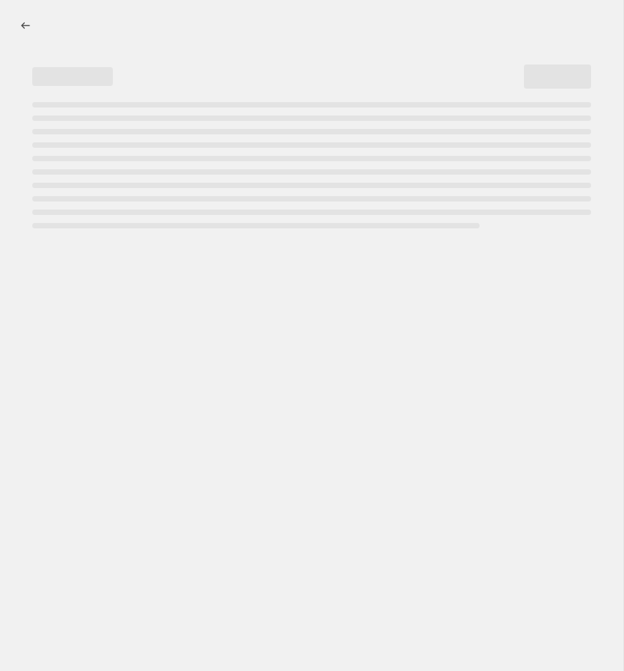
select select "pcap"
select select "no_change"
select select "collection"
